Goal: Navigation & Orientation: Find specific page/section

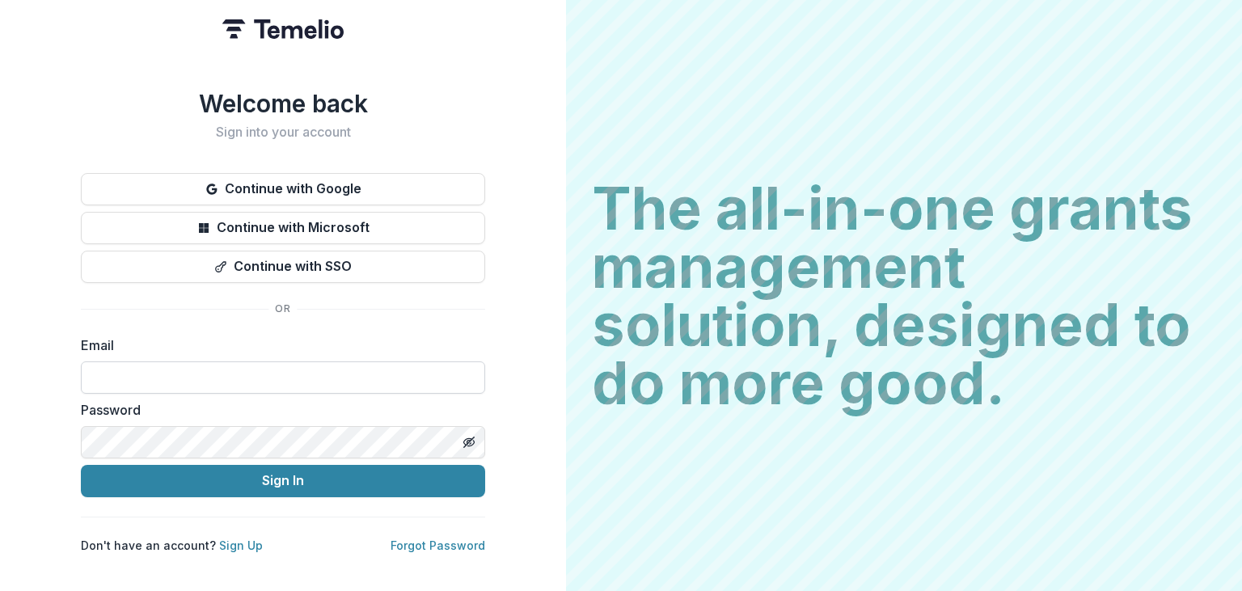
click at [285, 385] on input at bounding box center [283, 377] width 404 height 32
click at [175, 365] on input at bounding box center [283, 377] width 404 height 32
paste input "**********"
type input "**********"
click at [196, 491] on div "**********" at bounding box center [283, 321] width 404 height 464
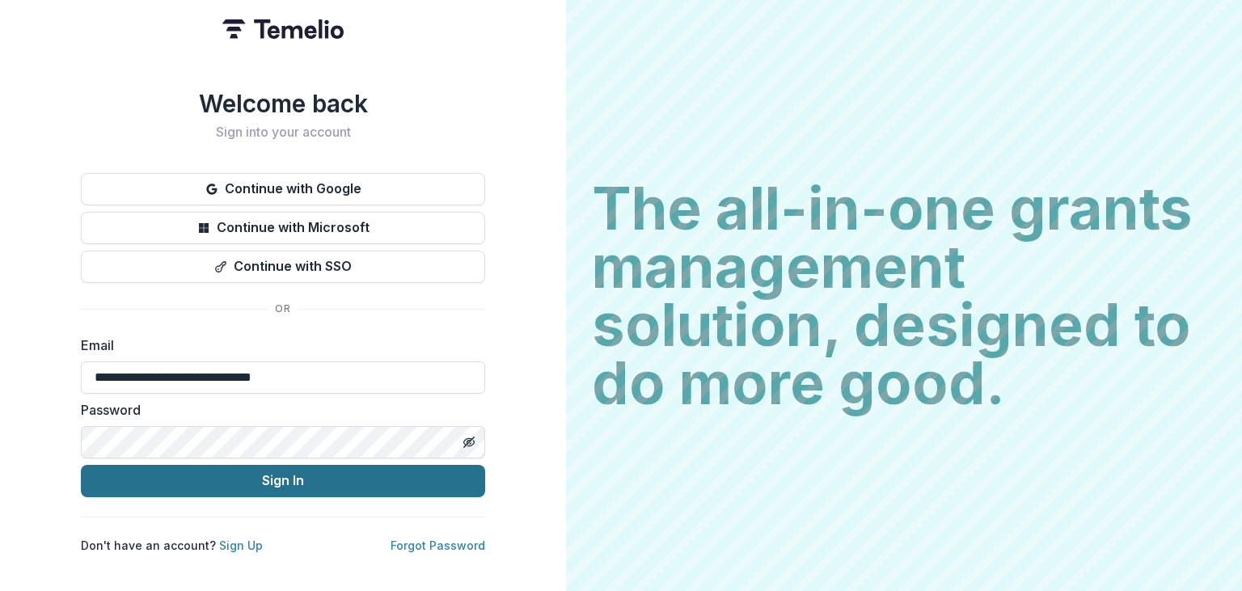
click at [205, 482] on button "Sign In" at bounding box center [283, 481] width 404 height 32
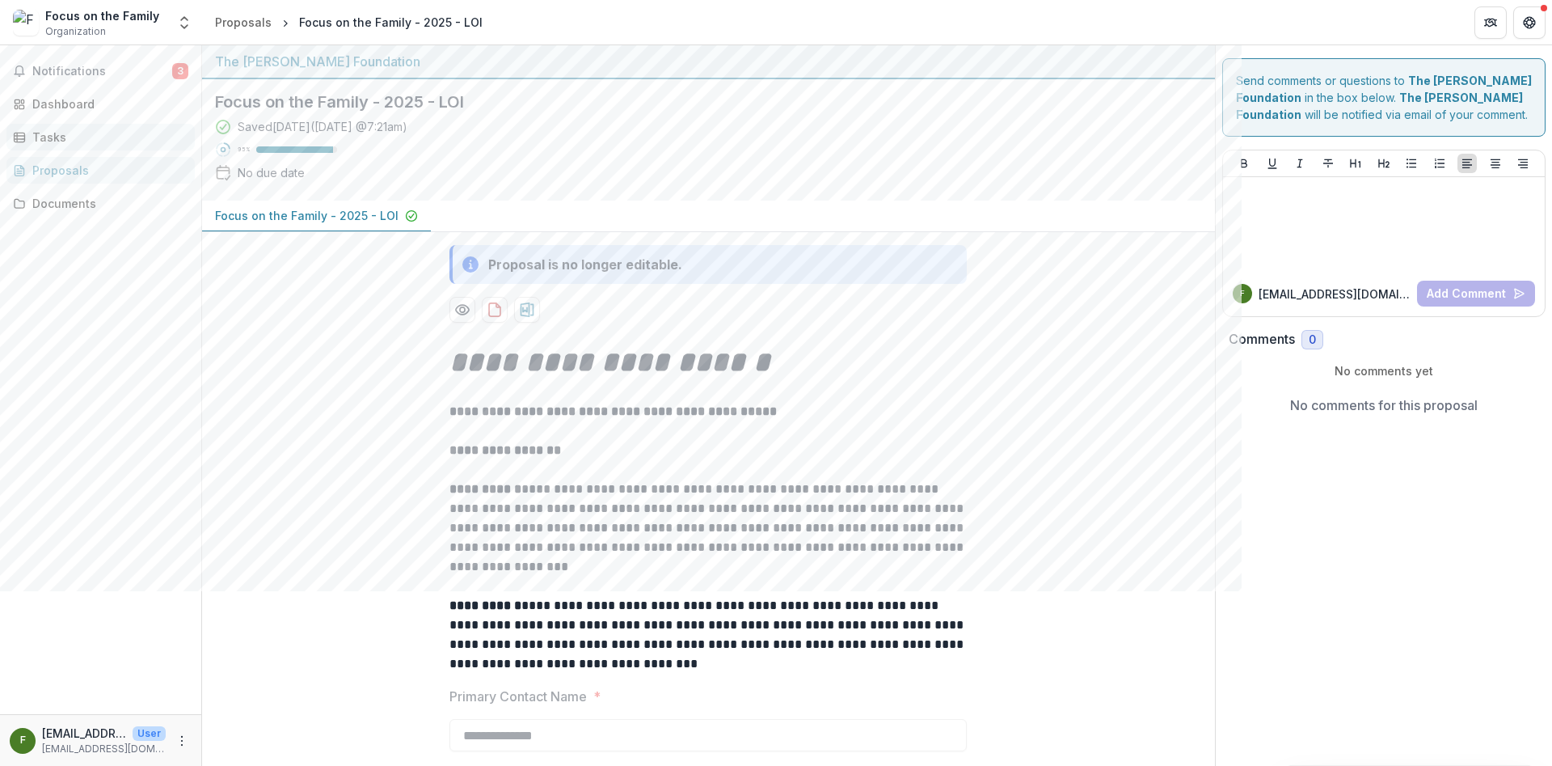
click at [63, 137] on div "Tasks" at bounding box center [107, 137] width 150 height 17
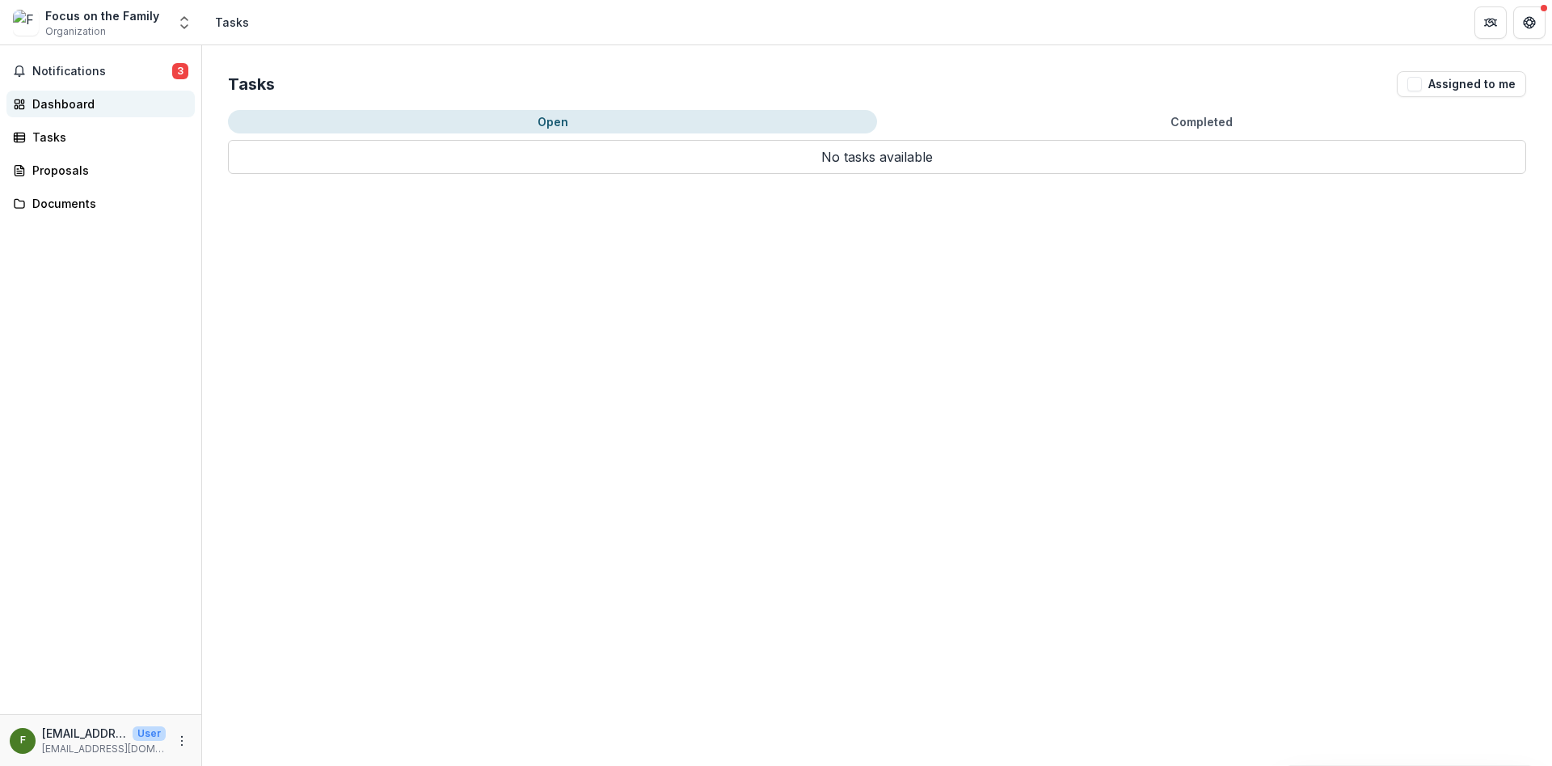
click at [54, 110] on div "Dashboard" at bounding box center [107, 103] width 150 height 17
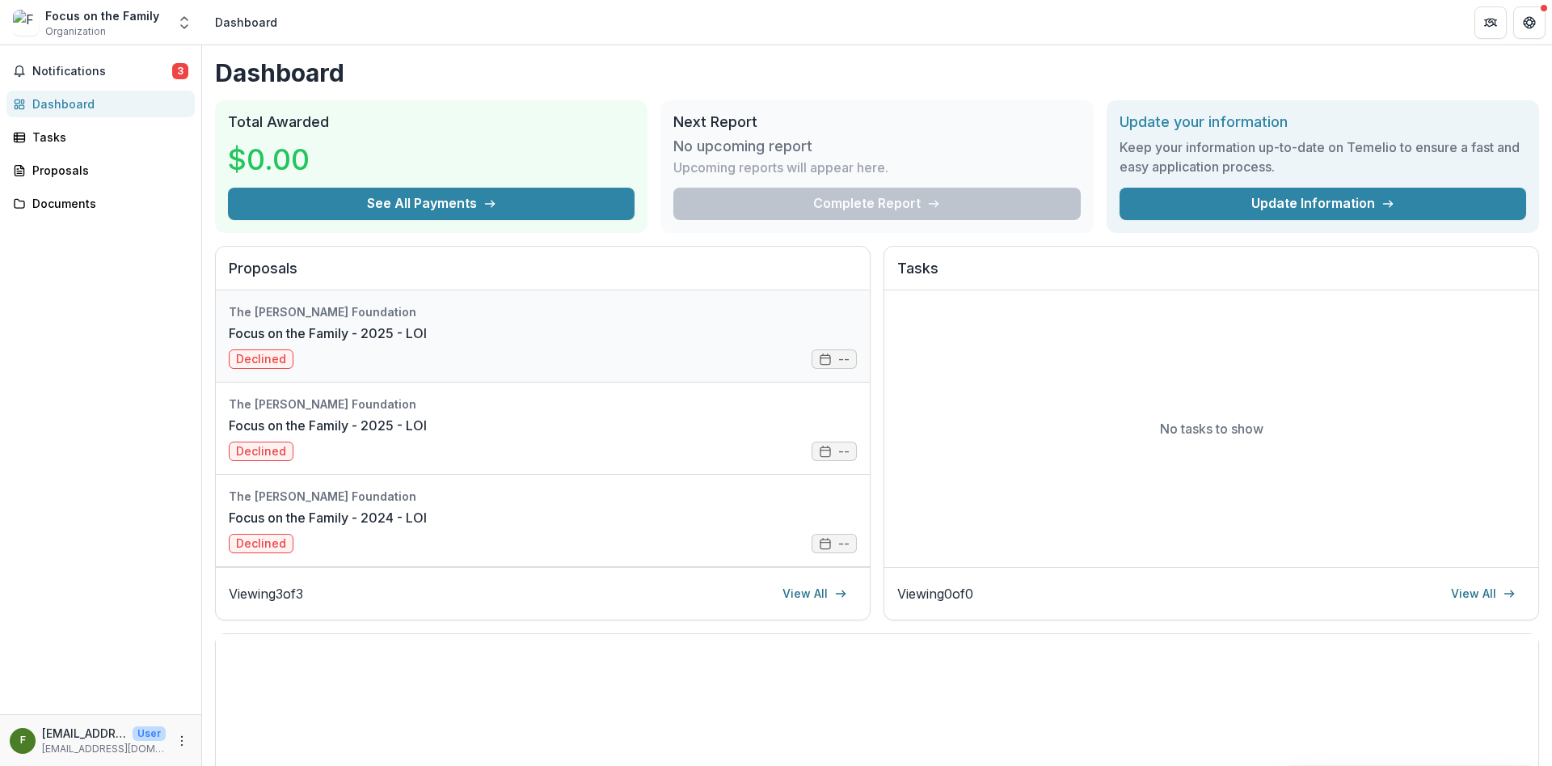
click at [427, 343] on link "Focus on the Family - 2025 - LOI" at bounding box center [328, 332] width 198 height 19
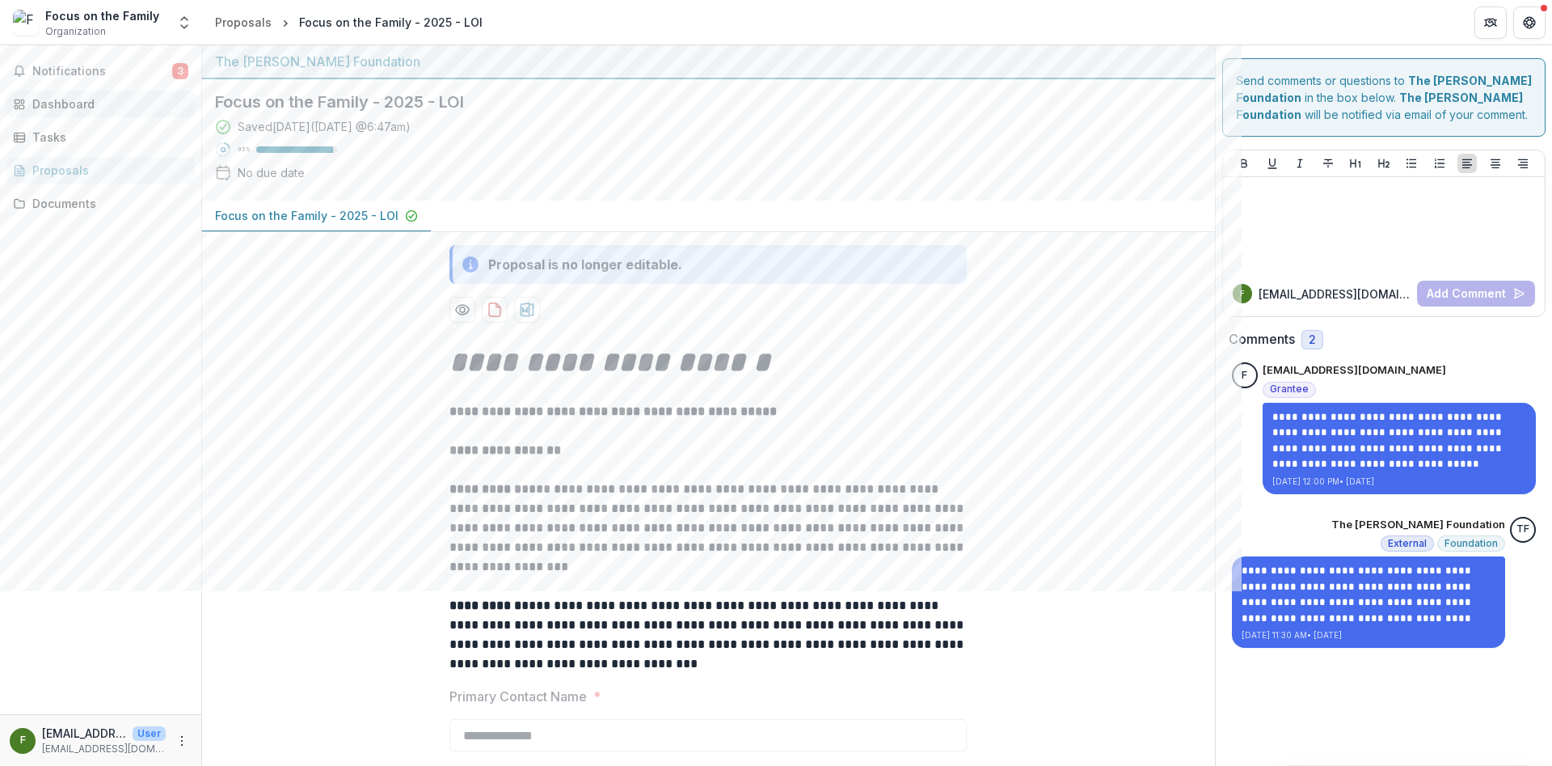
click at [98, 112] on link "Dashboard" at bounding box center [100, 104] width 188 height 27
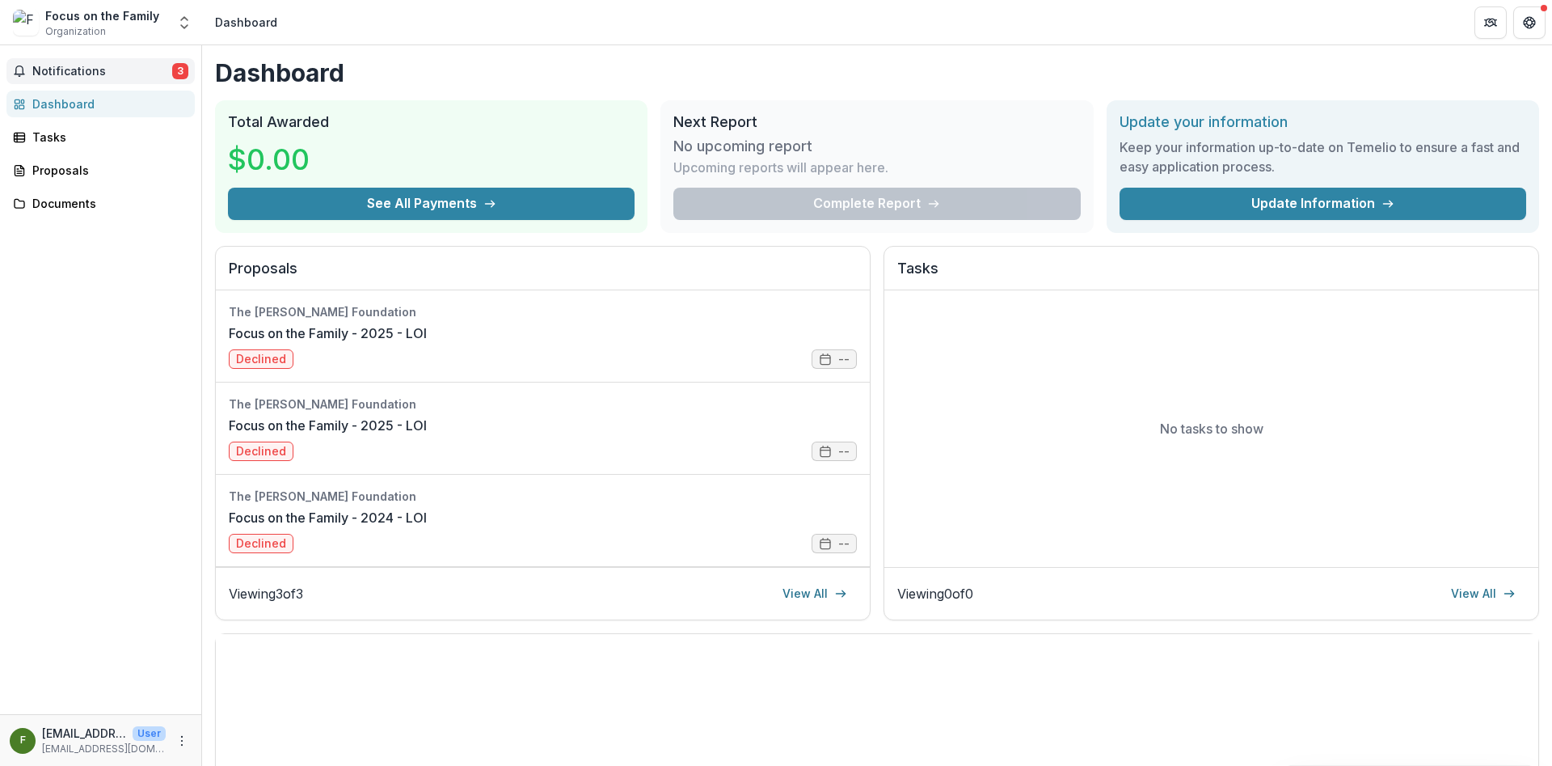
click at [97, 77] on span "Notifications" at bounding box center [102, 72] width 140 height 14
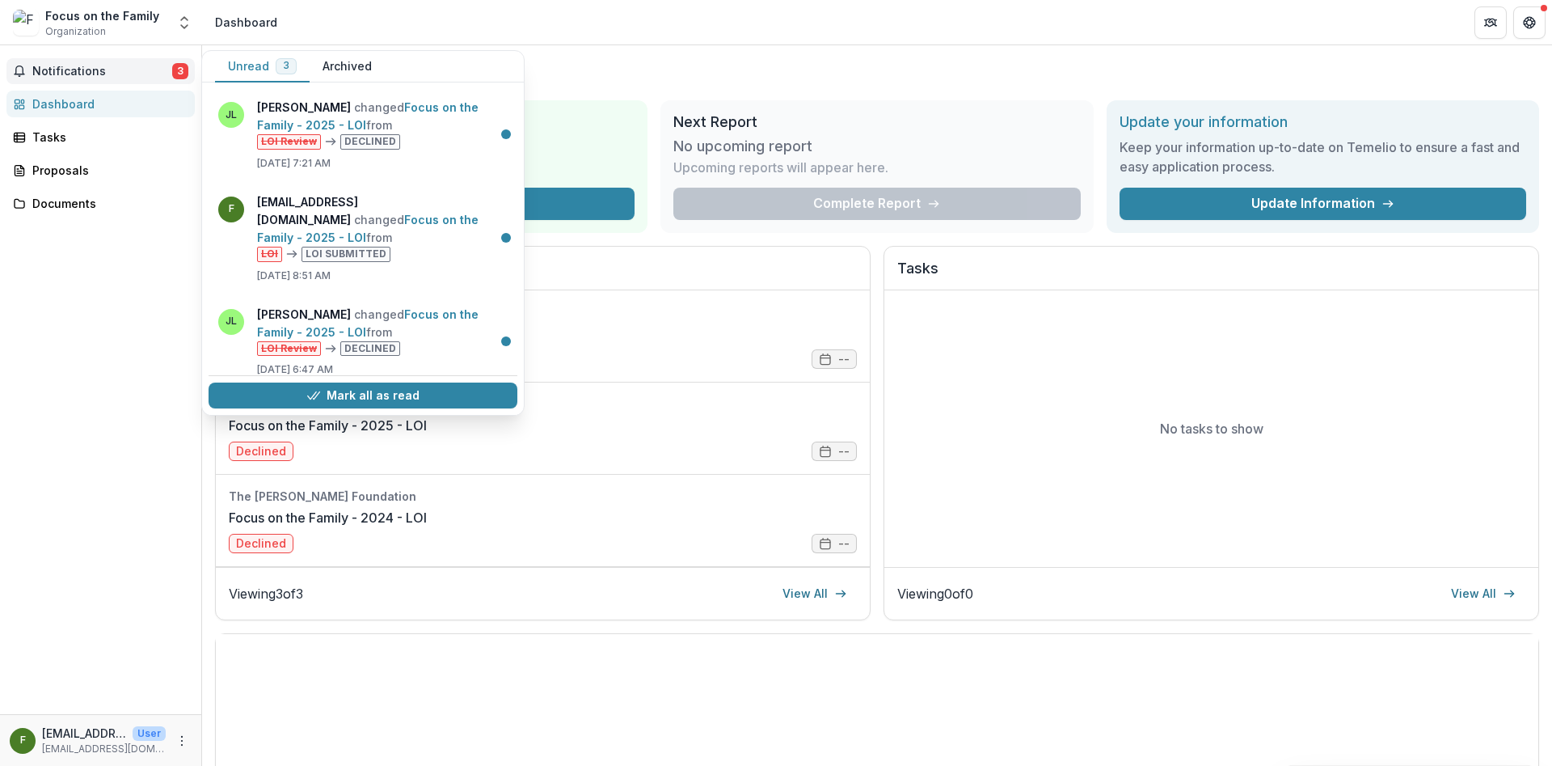
click at [97, 77] on span "Notifications" at bounding box center [102, 72] width 140 height 14
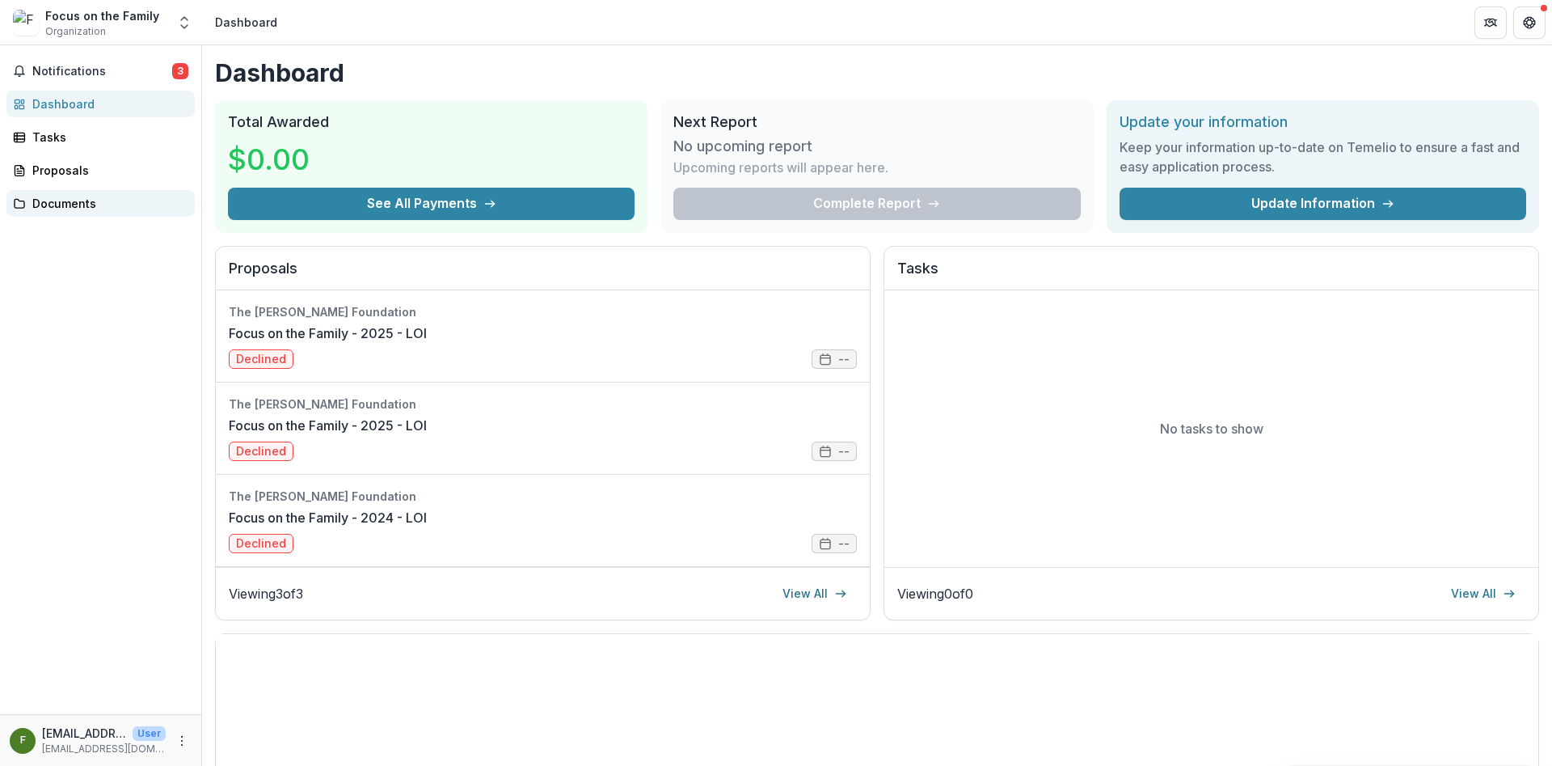
click at [81, 205] on div "Documents" at bounding box center [107, 203] width 150 height 17
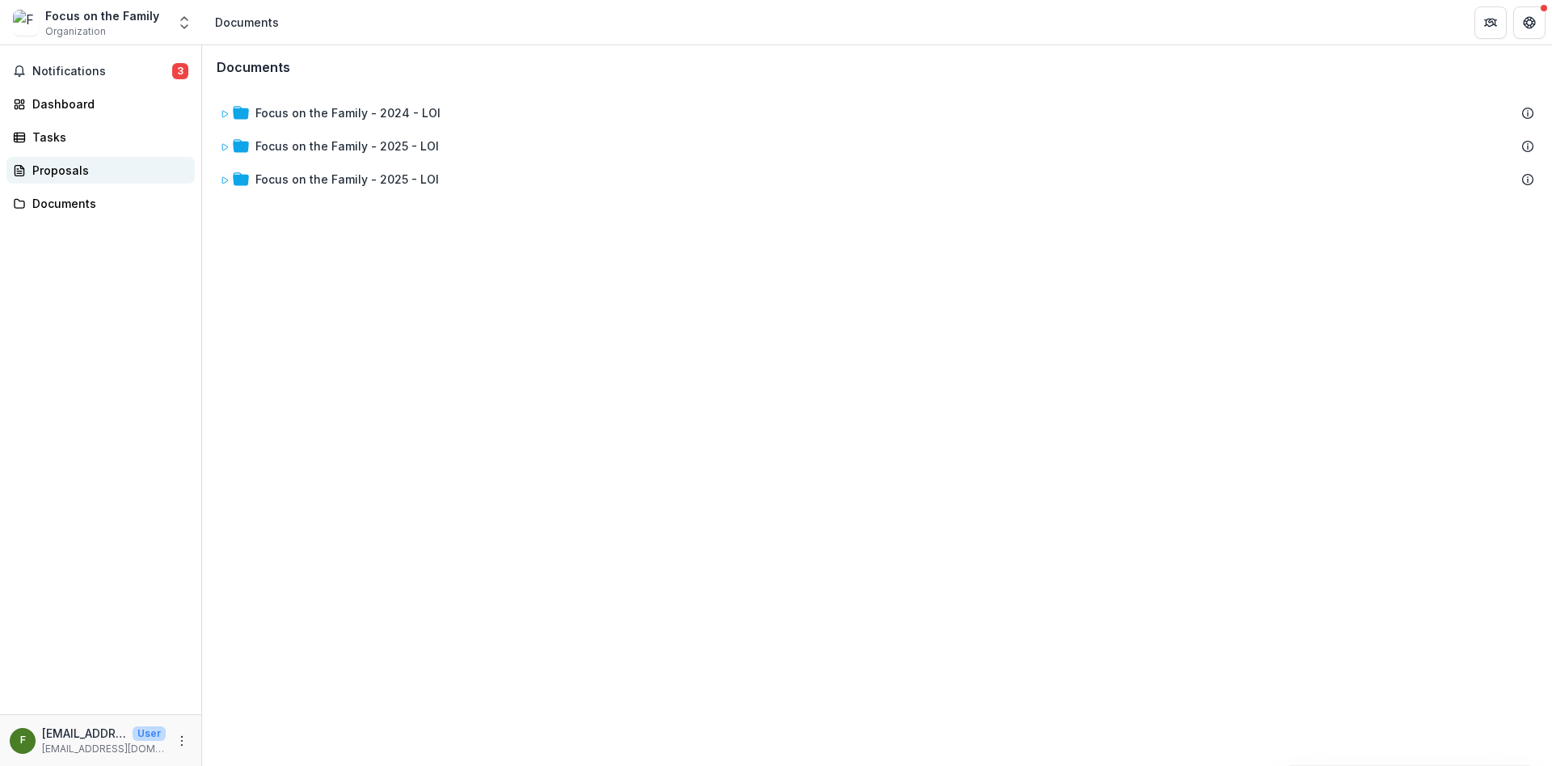
click at [85, 175] on div "Proposals" at bounding box center [107, 170] width 150 height 17
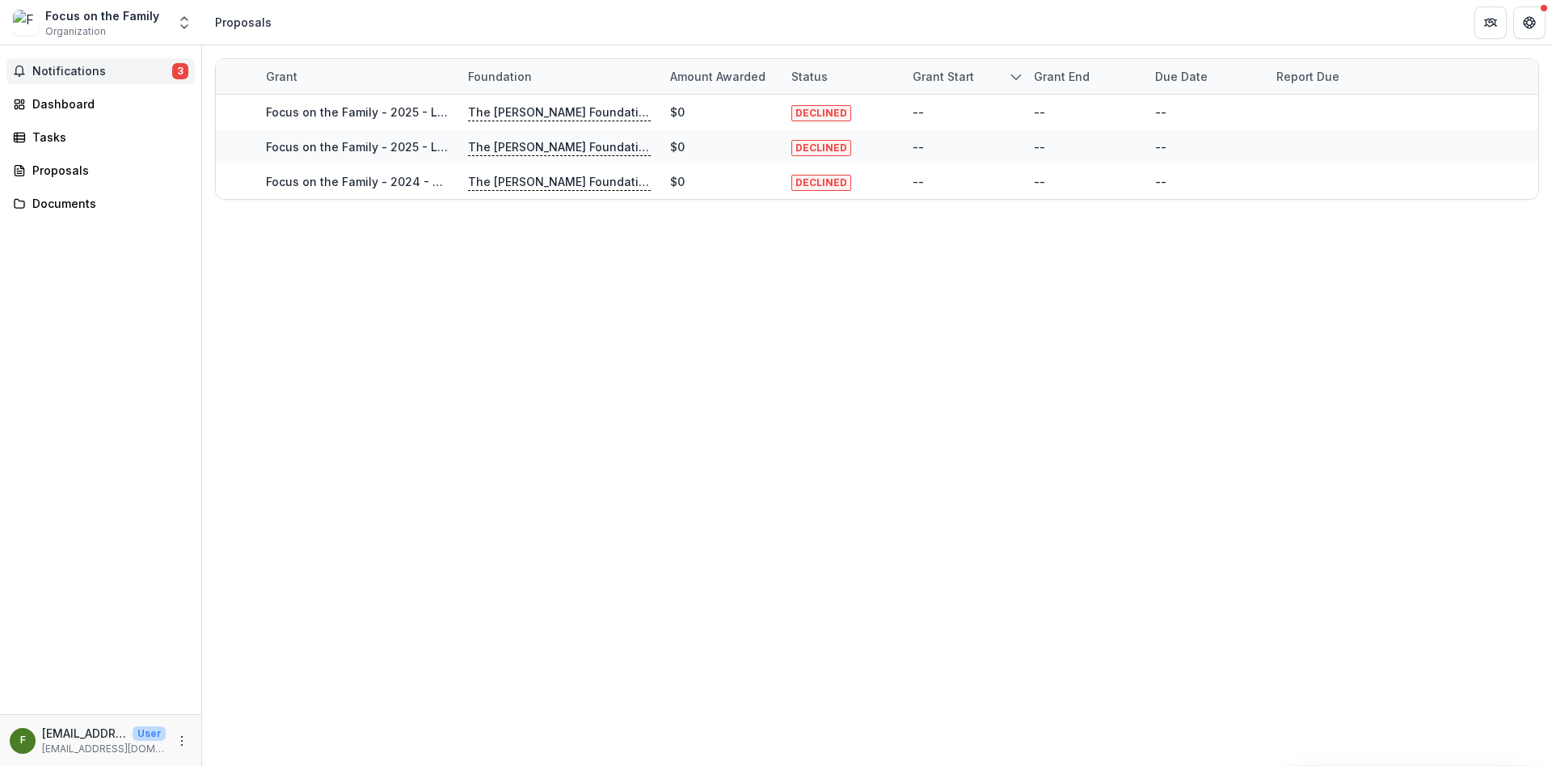
click at [91, 75] on span "Notifications" at bounding box center [102, 72] width 140 height 14
click at [86, 99] on div "Dashboard" at bounding box center [107, 103] width 150 height 17
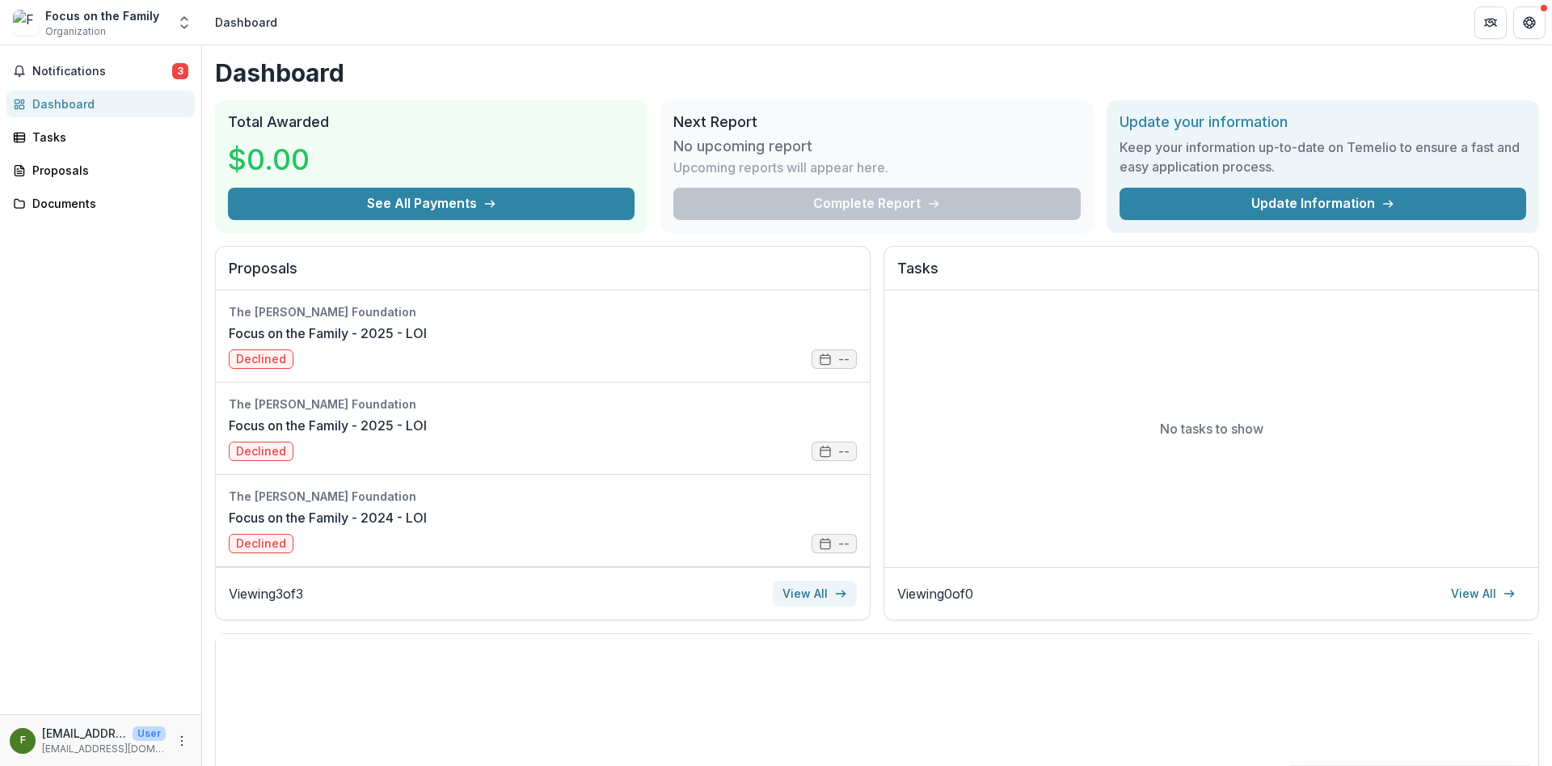
click at [820, 590] on link "View All" at bounding box center [815, 594] width 84 height 26
